Goal: Complete application form: Complete application form

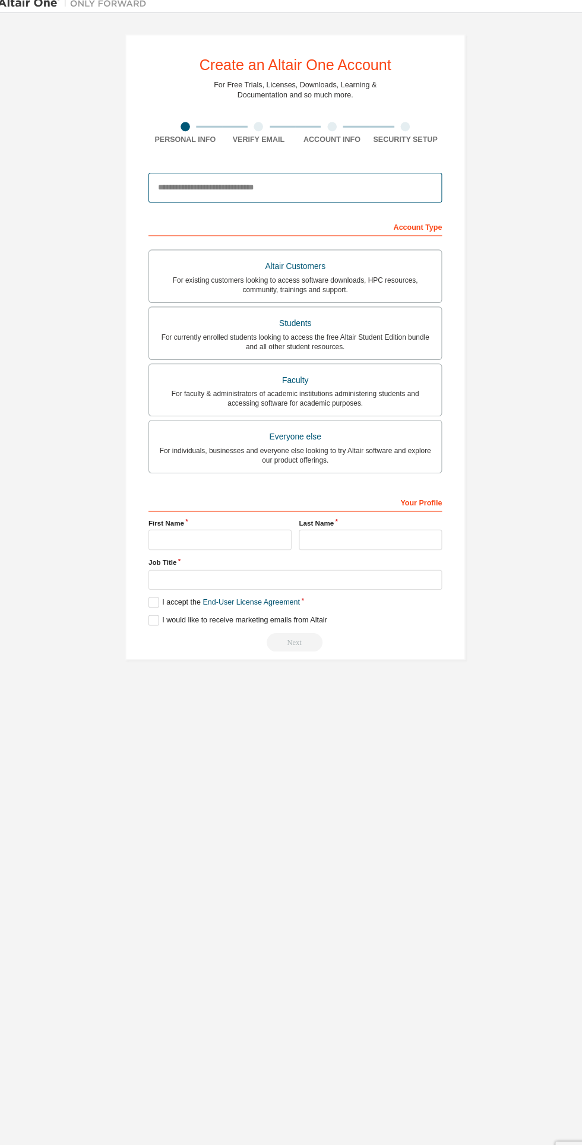
click at [297, 184] on input "email" at bounding box center [290, 186] width 281 height 29
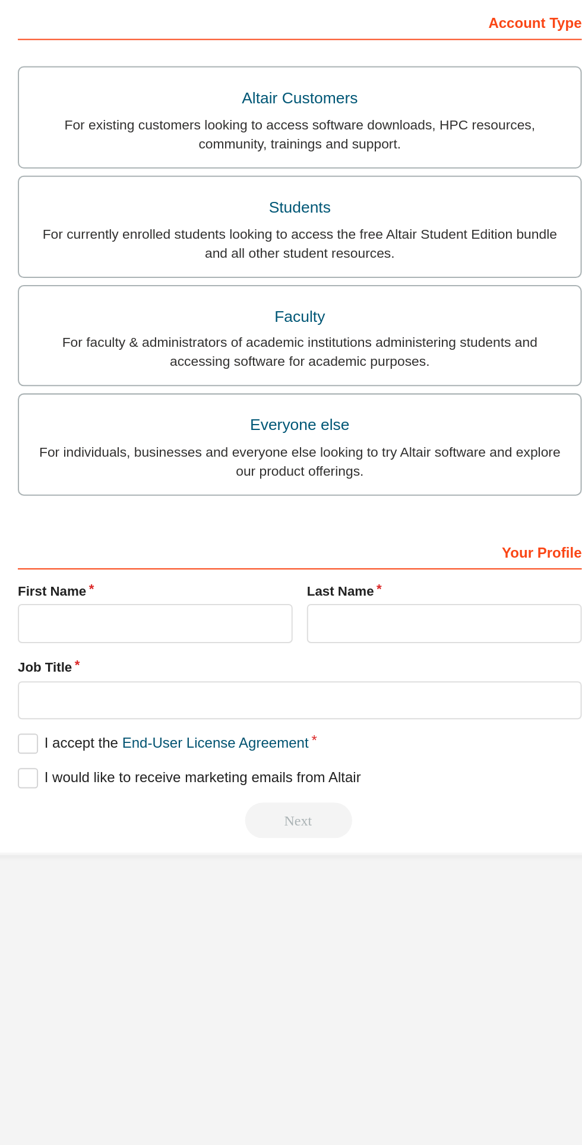
type input "**********"
click at [328, 322] on div "Students" at bounding box center [291, 316] width 266 height 17
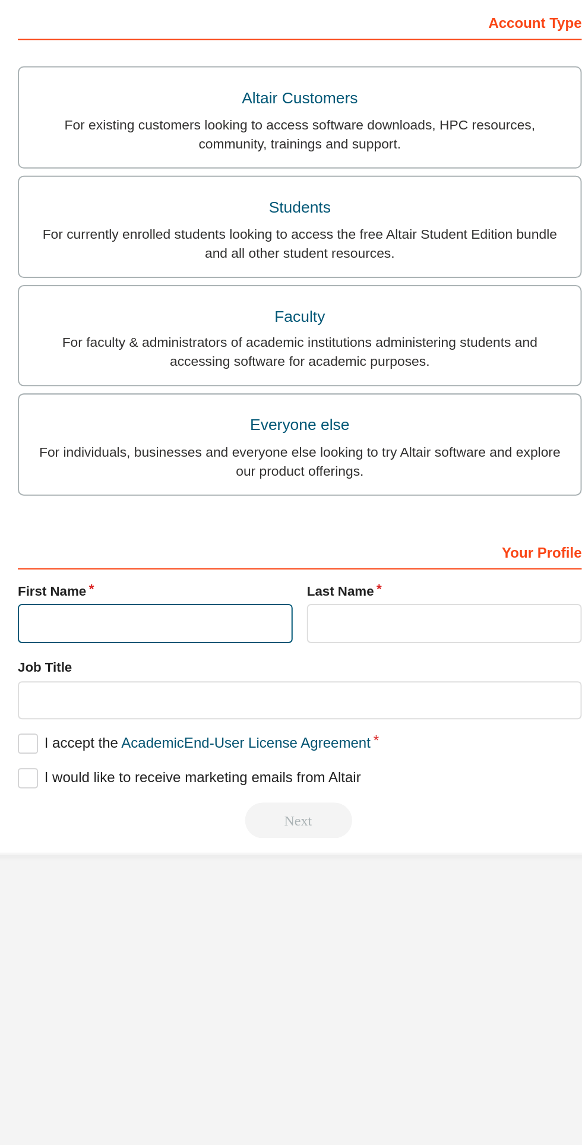
click at [239, 523] on input "text" at bounding box center [218, 524] width 137 height 20
type input "********"
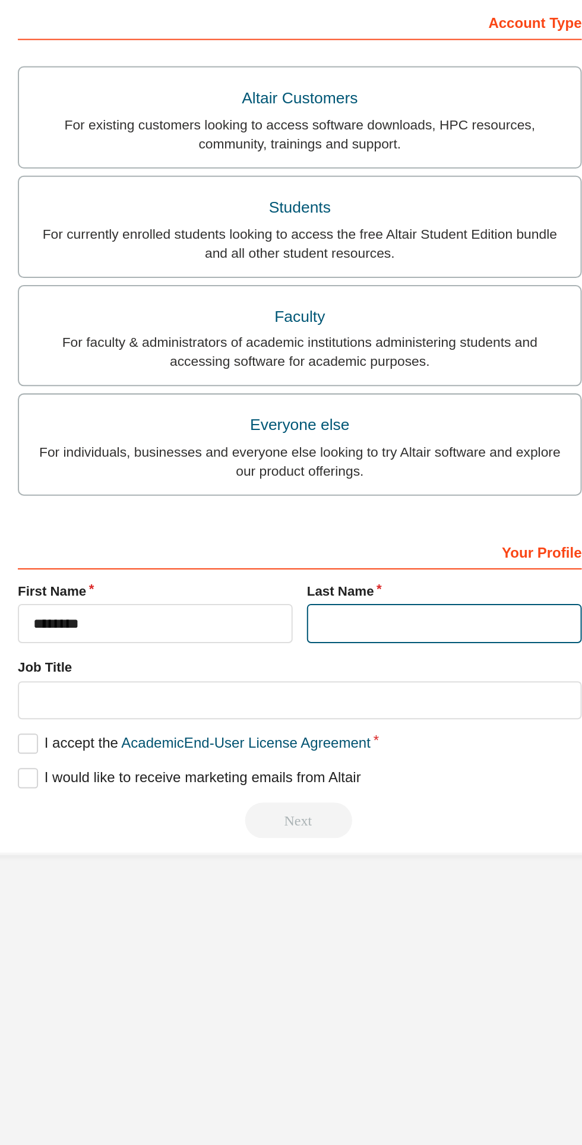
click at [368, 525] on input "text" at bounding box center [363, 524] width 137 height 20
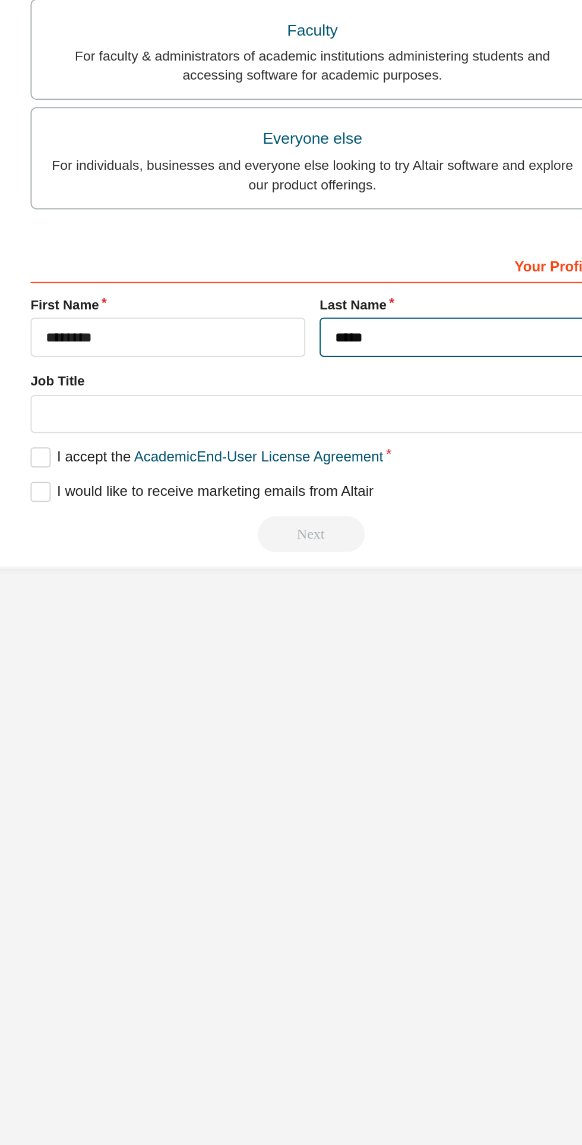
type input "*****"
click at [157, 580] on label "I accept the Academic End-User License Agreement" at bounding box center [238, 584] width 176 height 10
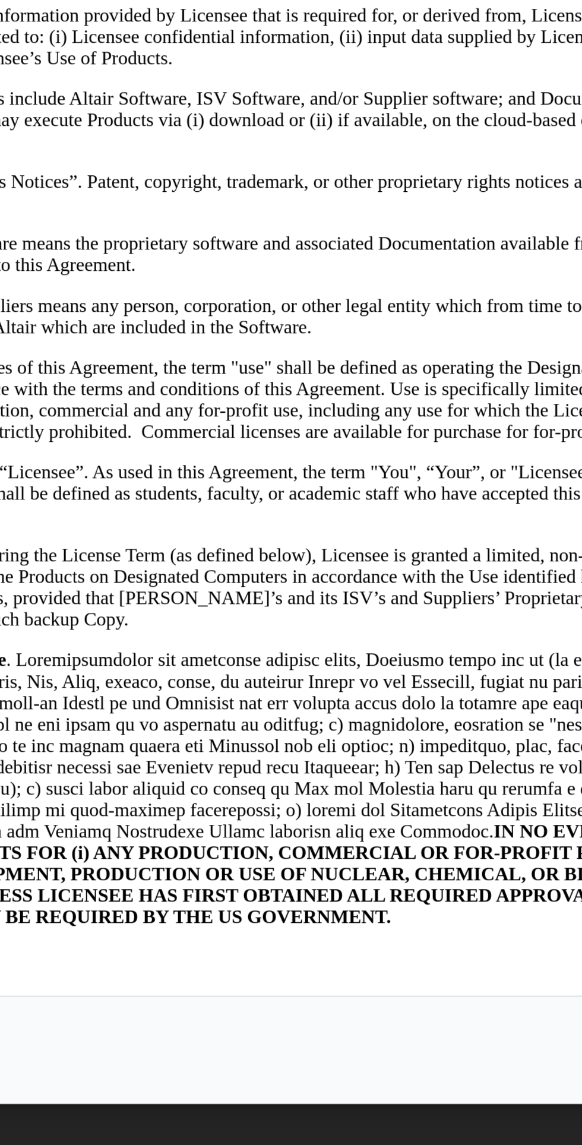
scroll to position [562, 0]
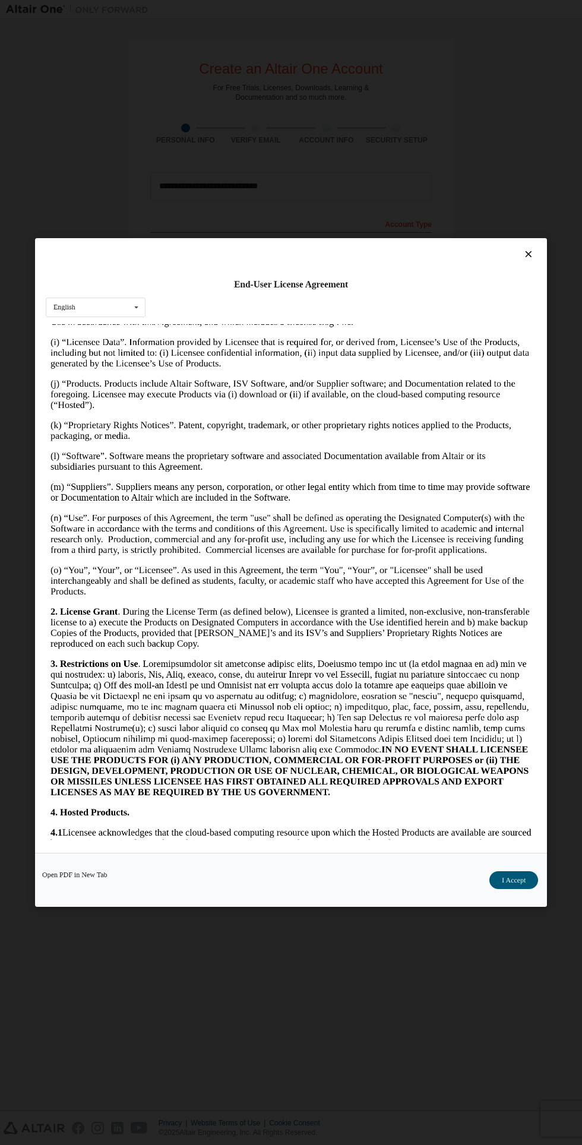
click at [523, 889] on button "I Accept" at bounding box center [513, 880] width 49 height 18
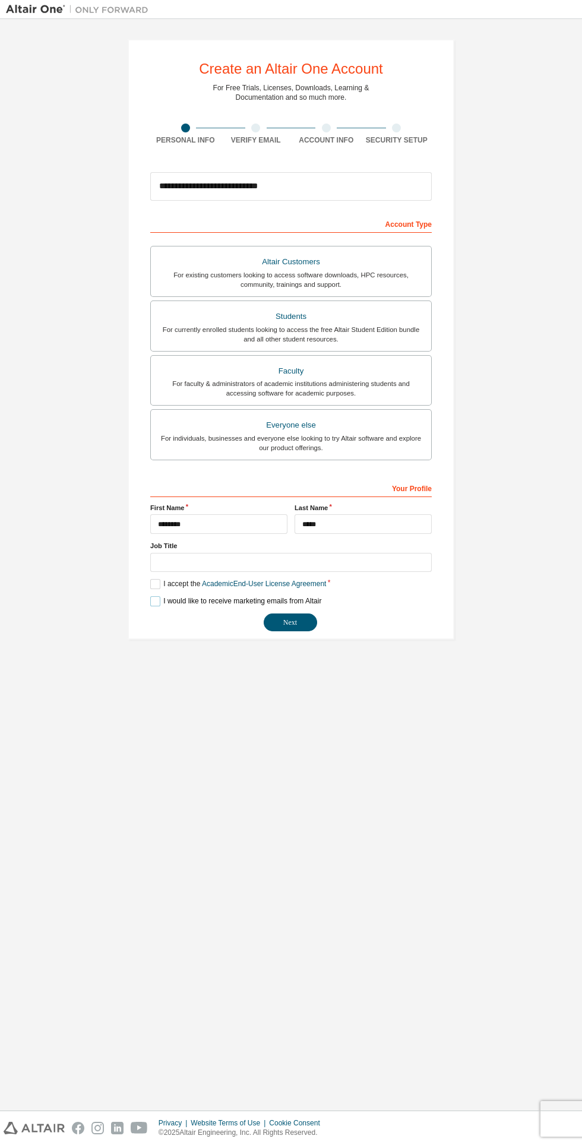
click at [155, 601] on label "I would like to receive marketing emails from Altair" at bounding box center [235, 601] width 171 height 10
click at [290, 623] on button "Next" at bounding box center [290, 622] width 53 height 18
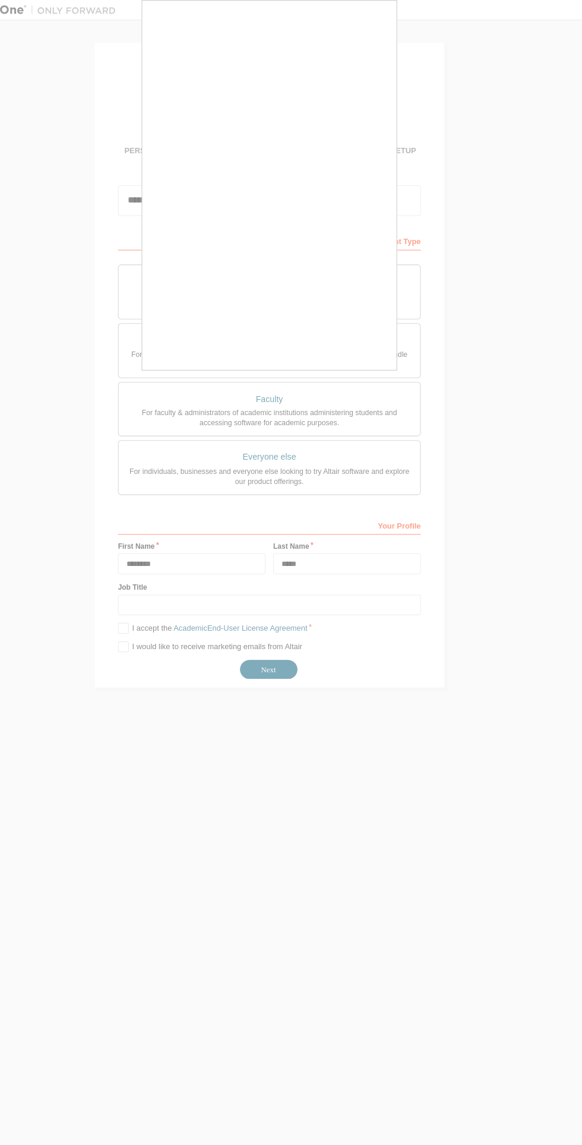
scroll to position [0, 0]
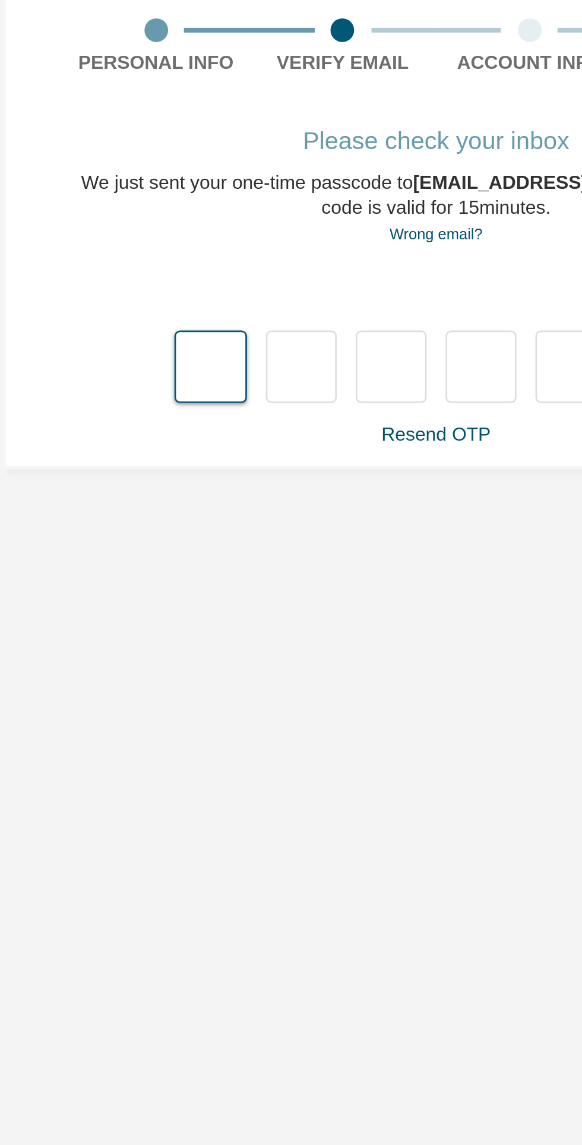
click at [208, 256] on input "text" at bounding box center [205, 254] width 27 height 27
type input "*"
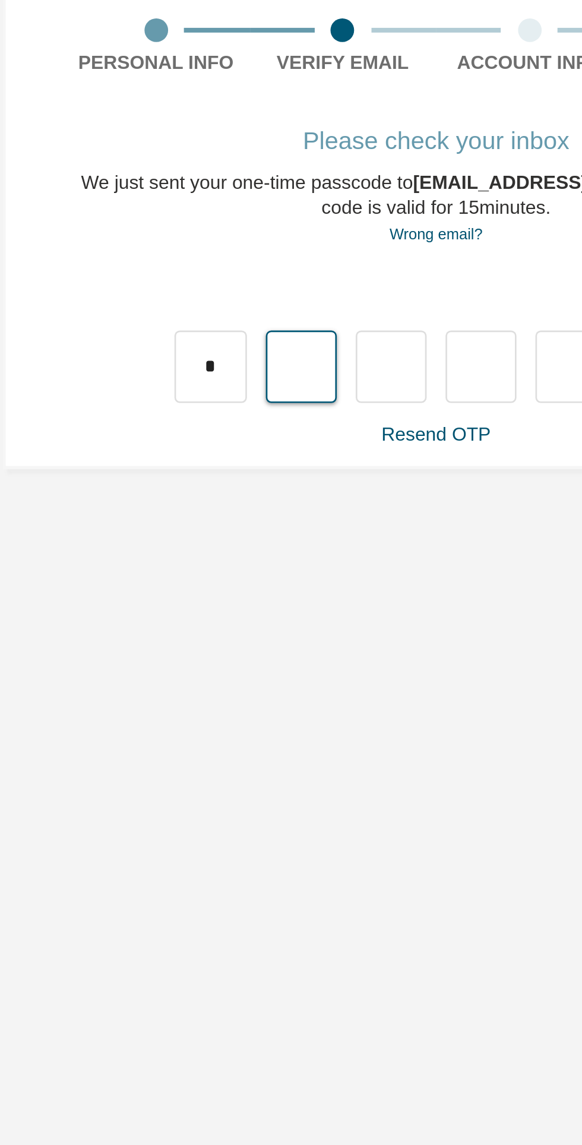
type input "*"
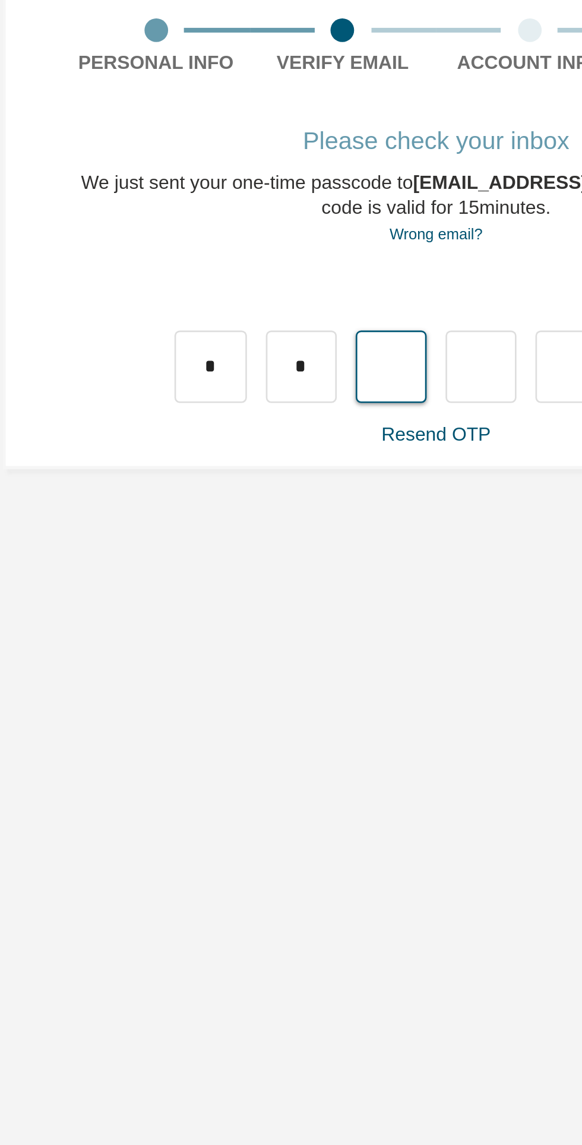
type input "*"
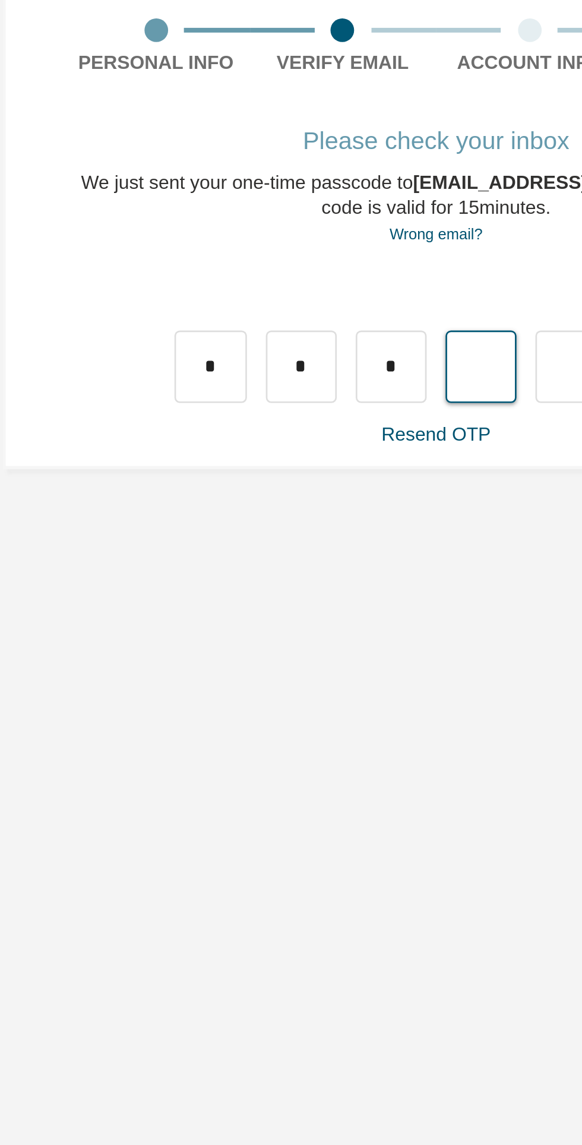
type input "*"
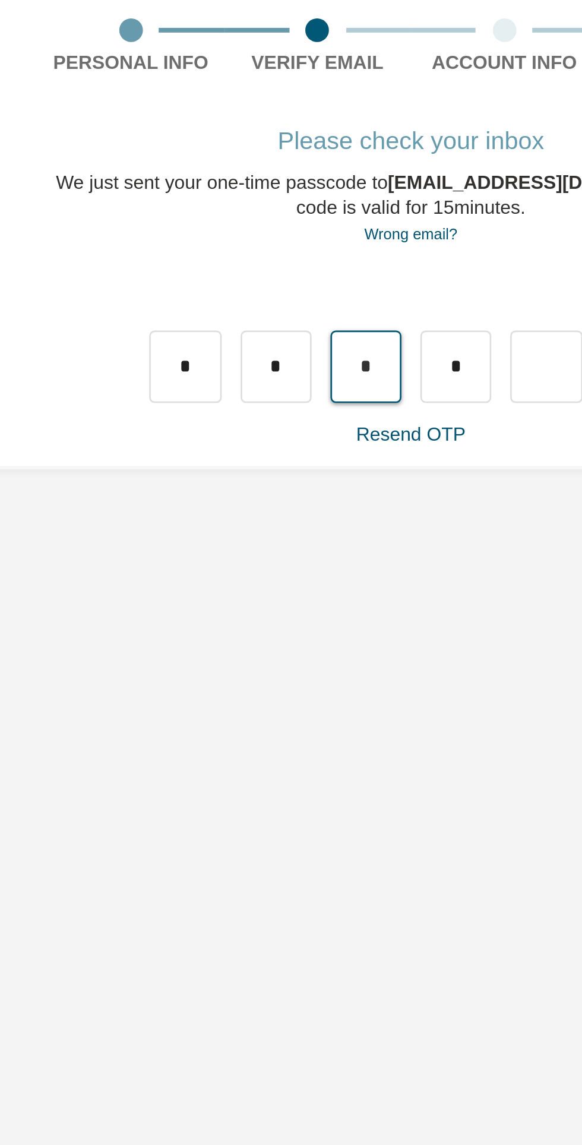
click at [274, 254] on input "*" at bounding box center [274, 254] width 27 height 27
click at [271, 254] on input "text" at bounding box center [274, 254] width 27 height 27
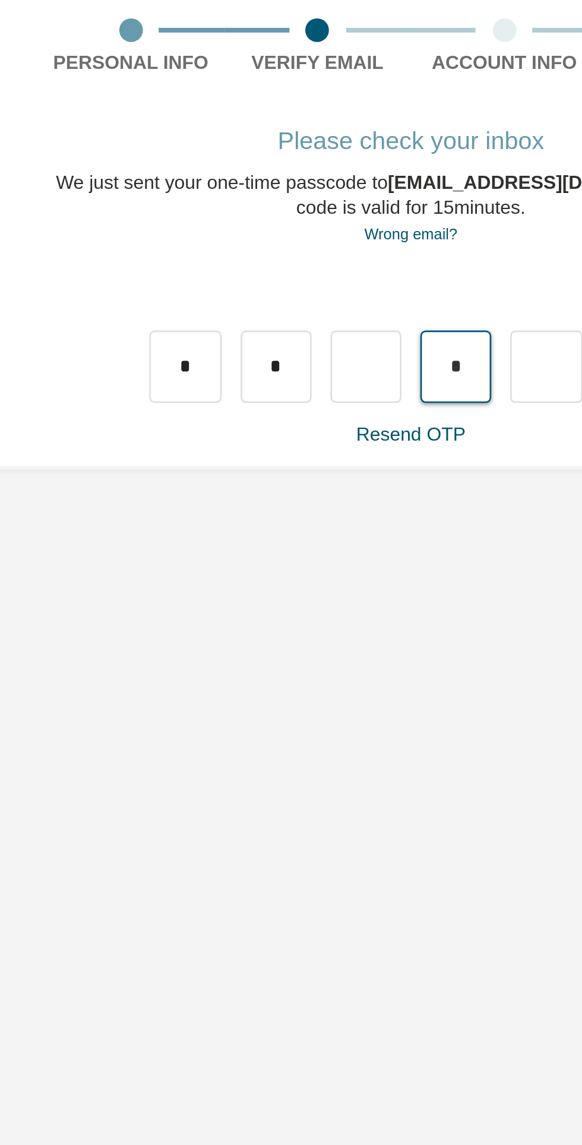
click at [312, 253] on input "*" at bounding box center [308, 254] width 27 height 27
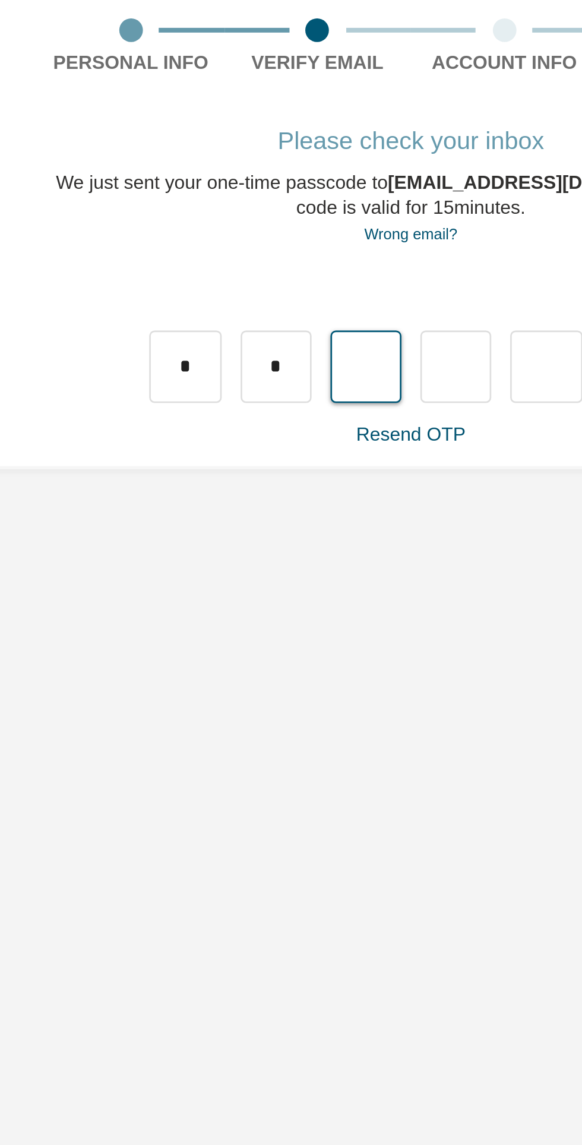
type input "*"
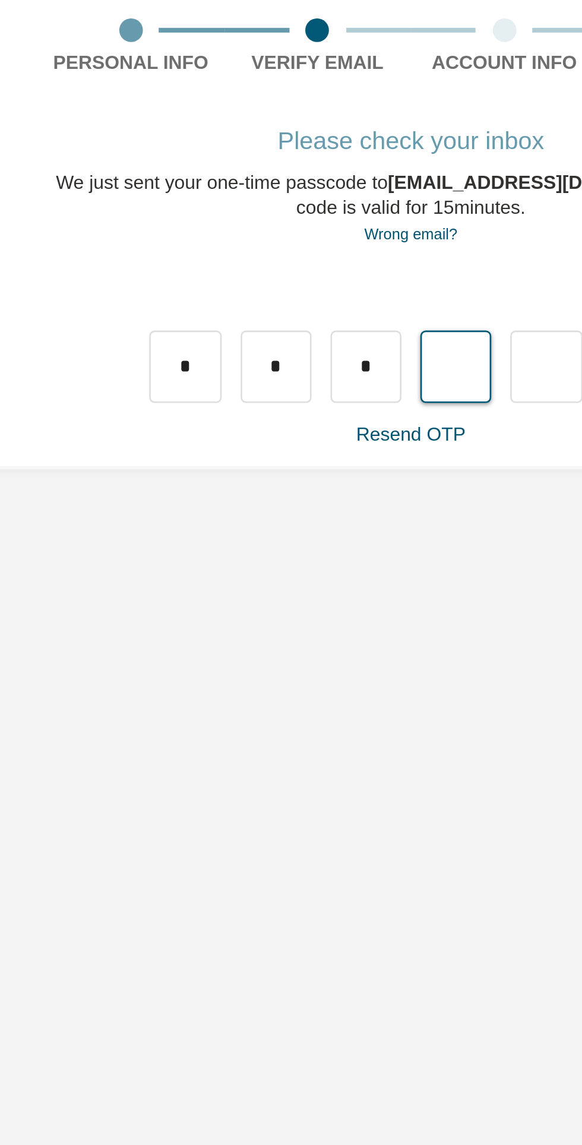
type input "*"
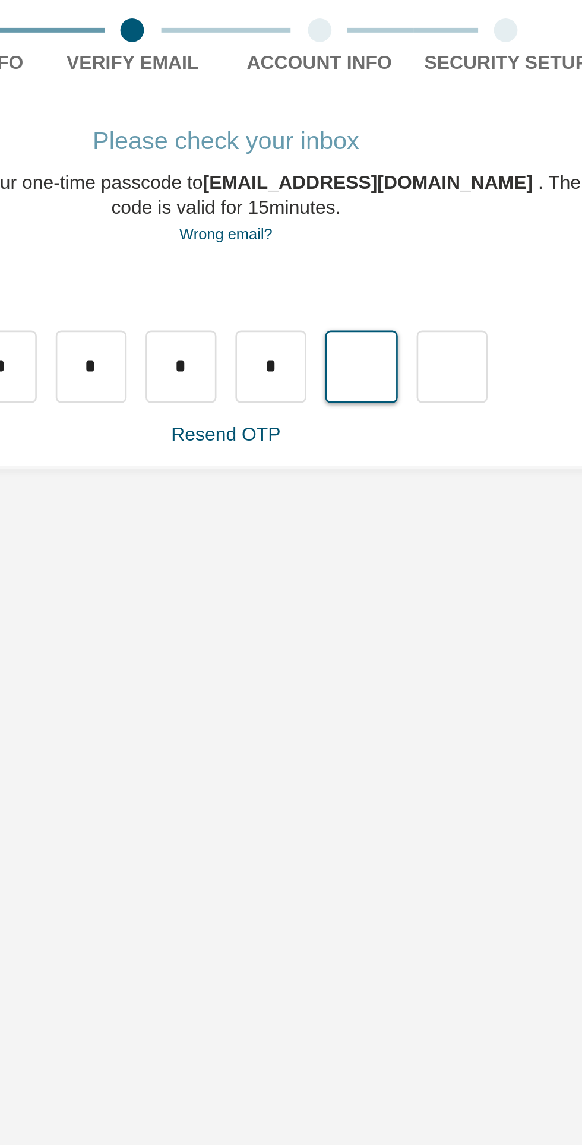
type input "*"
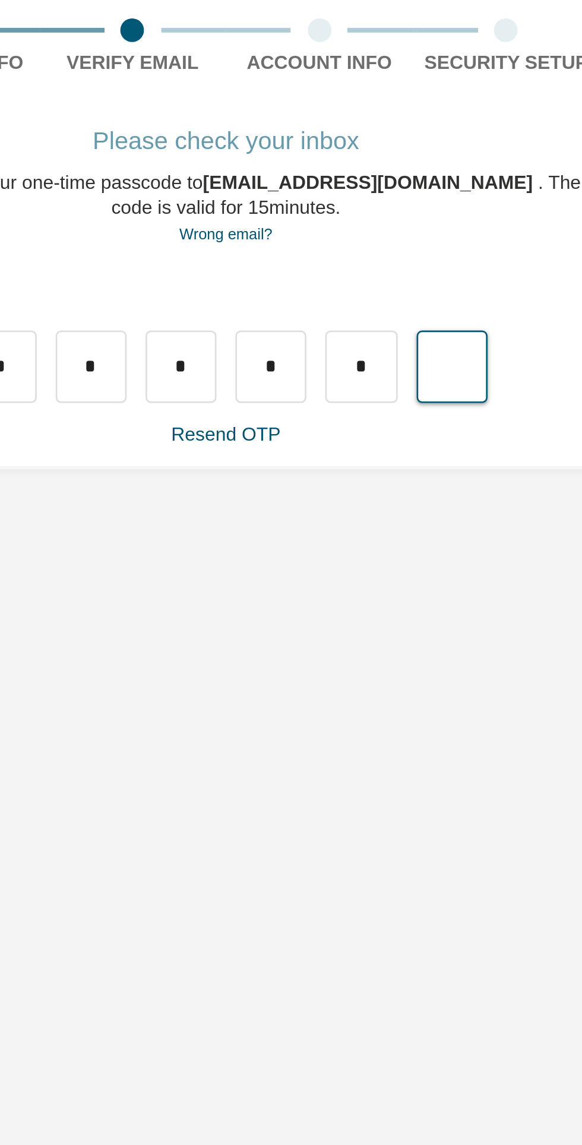
type input "*"
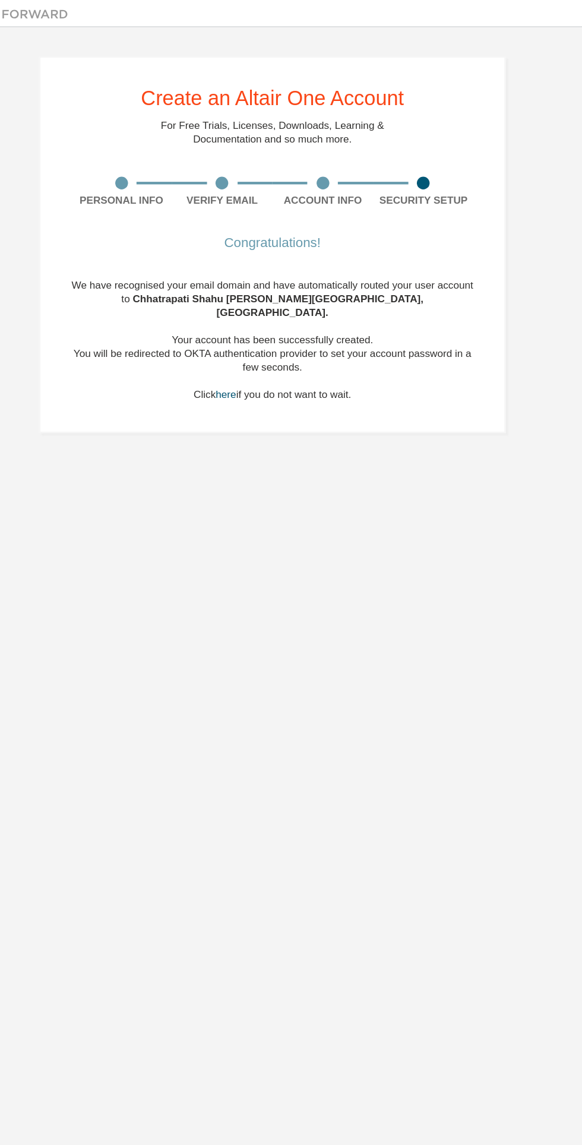
click at [258, 271] on link "here" at bounding box center [258, 275] width 14 height 8
